Goal: Find specific page/section: Find specific page/section

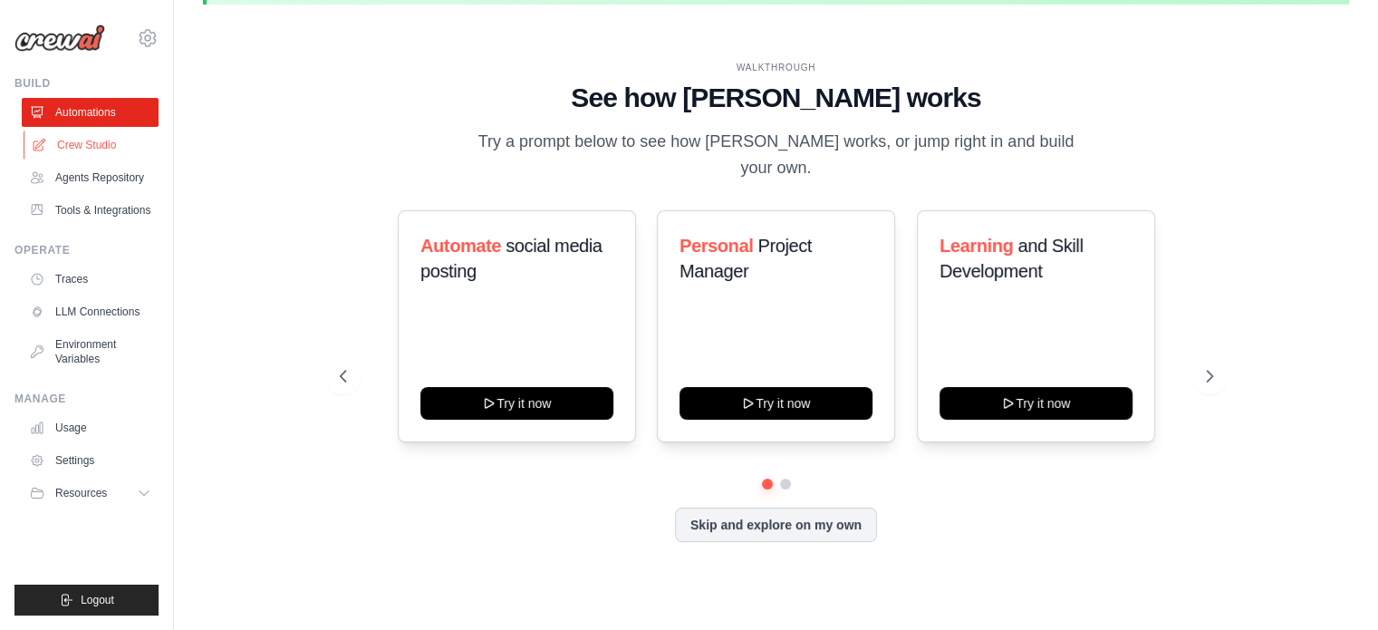
click at [102, 144] on link "Crew Studio" at bounding box center [92, 144] width 137 height 29
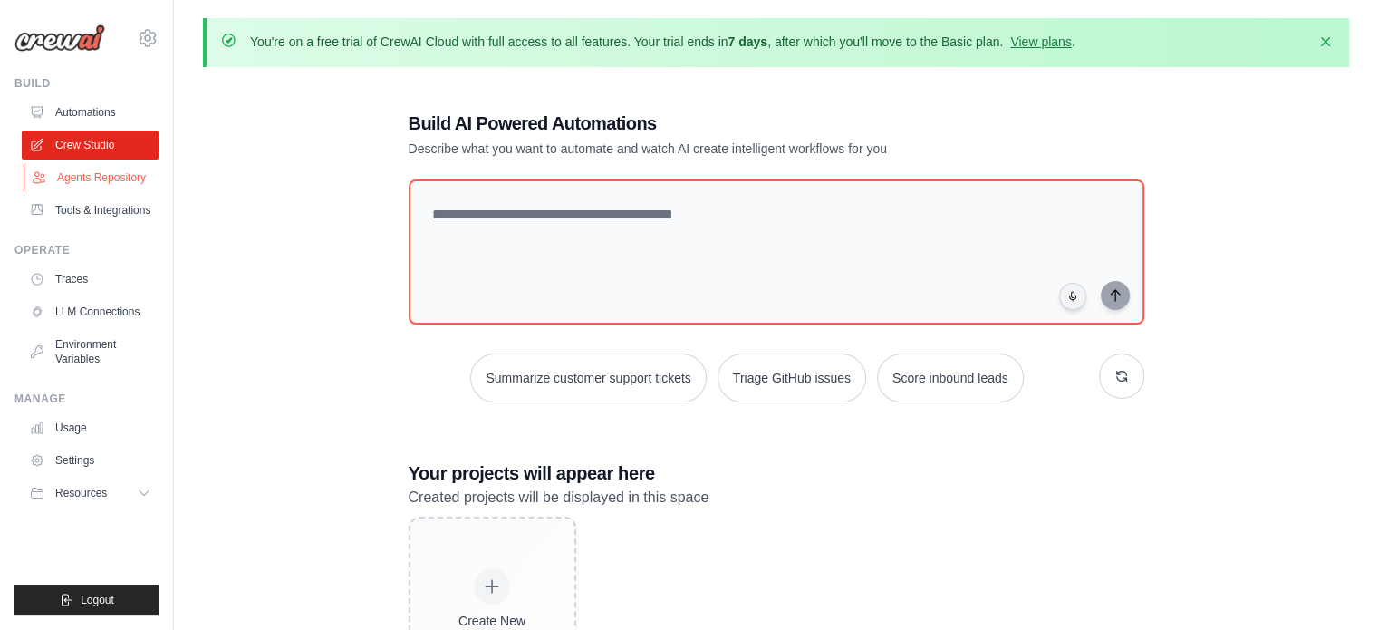
click at [76, 181] on link "Agents Repository" at bounding box center [92, 177] width 137 height 29
